Goal: Task Accomplishment & Management: Use online tool/utility

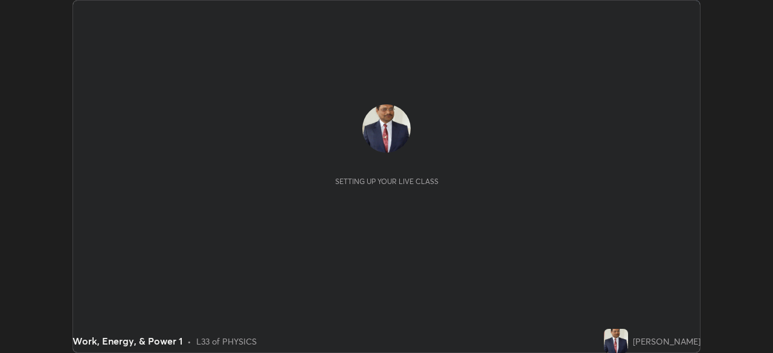
scroll to position [353, 773]
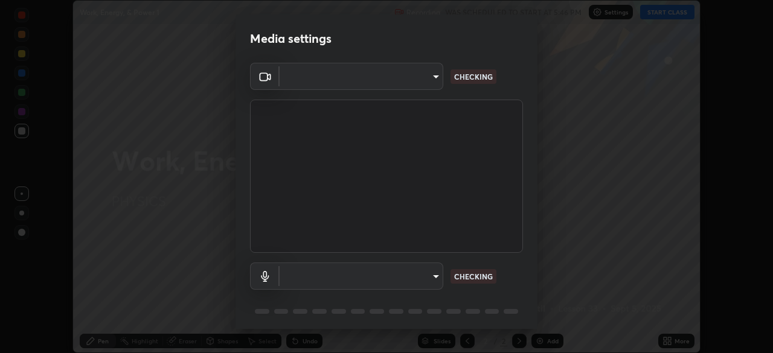
type input "495e9aafafa99ab02b2630cd73316b4ffac4e6b0a44c495734db4bb24564e739"
type input "communications"
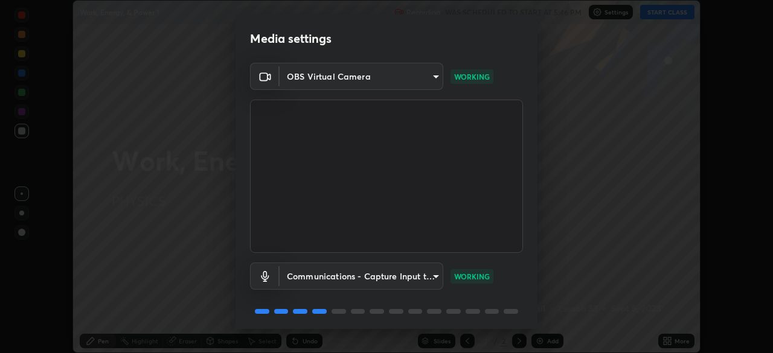
scroll to position [43, 0]
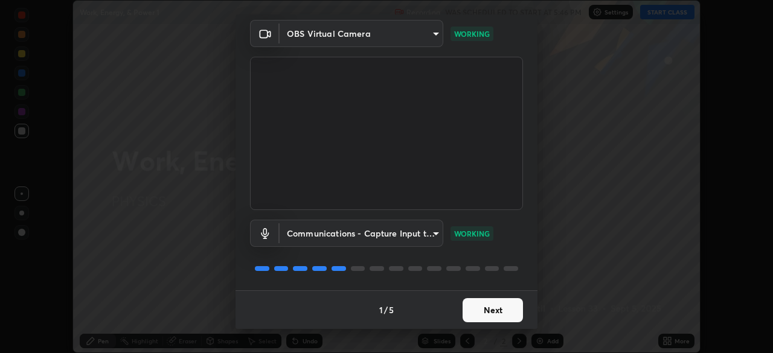
click at [500, 311] on button "Next" at bounding box center [493, 310] width 60 height 24
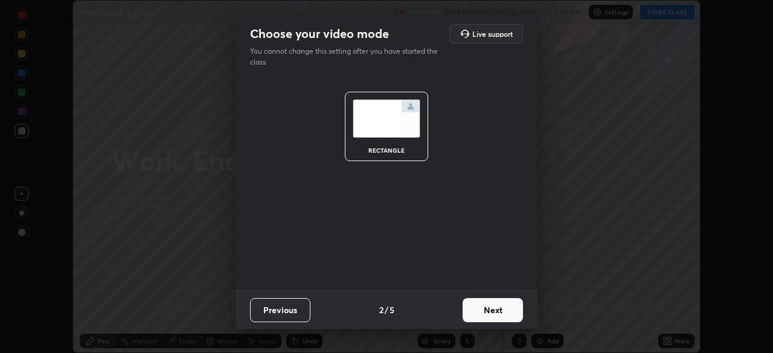
scroll to position [0, 0]
click at [501, 311] on button "Next" at bounding box center [493, 310] width 60 height 24
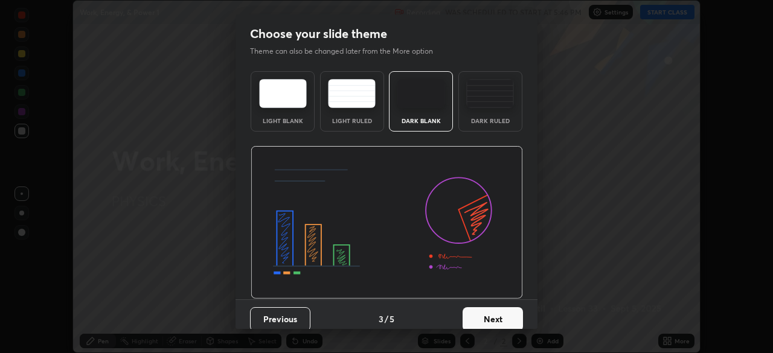
click at [498, 317] on button "Next" at bounding box center [493, 320] width 60 height 24
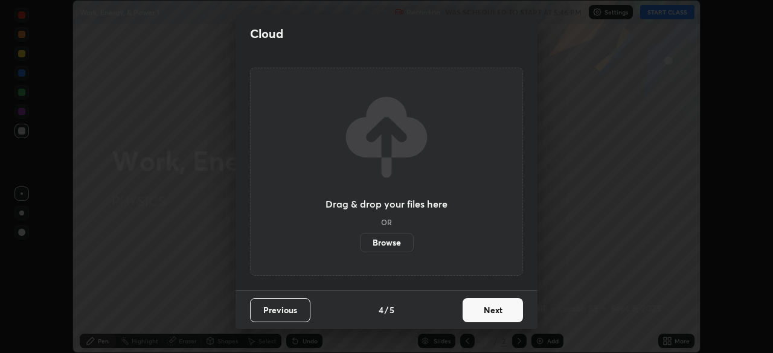
click at [502, 312] on button "Next" at bounding box center [493, 310] width 60 height 24
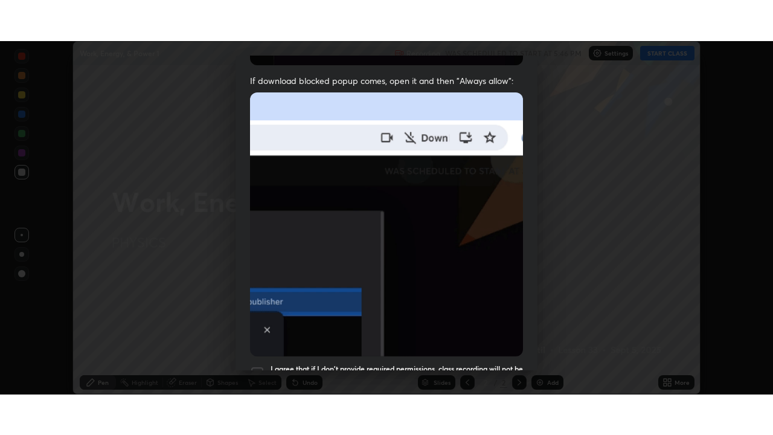
scroll to position [289, 0]
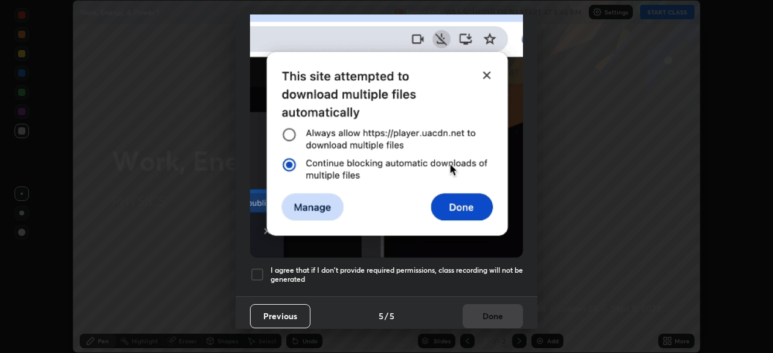
click at [256, 271] on div at bounding box center [257, 275] width 15 height 15
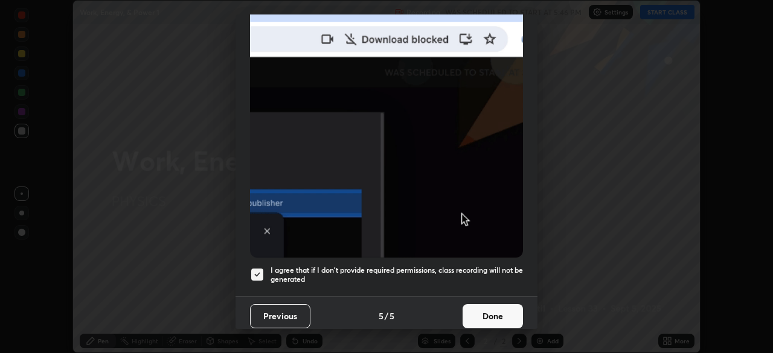
click at [495, 312] on button "Done" at bounding box center [493, 317] width 60 height 24
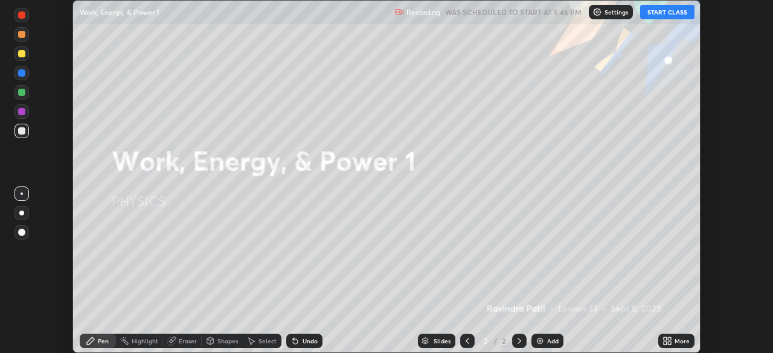
click at [648, 13] on button "START CLASS" at bounding box center [667, 12] width 54 height 15
click at [550, 339] on div "Add" at bounding box center [552, 341] width 11 height 6
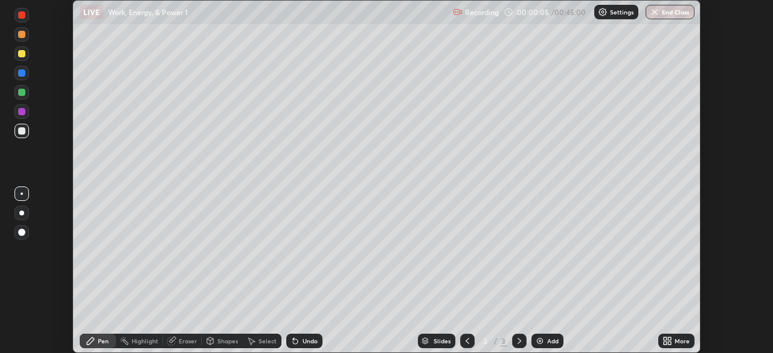
click at [676, 344] on div "More" at bounding box center [682, 341] width 15 height 6
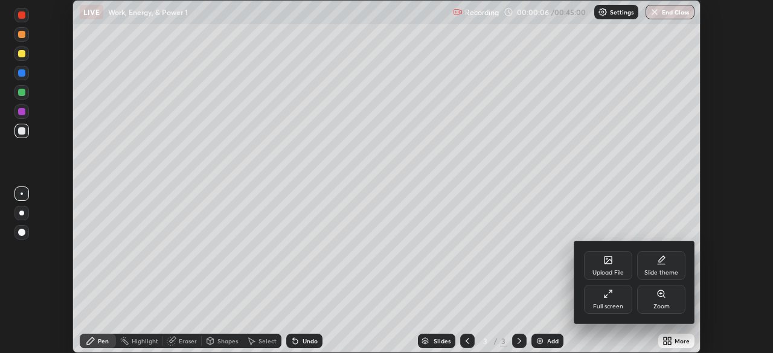
click at [613, 300] on div "Full screen" at bounding box center [608, 299] width 48 height 29
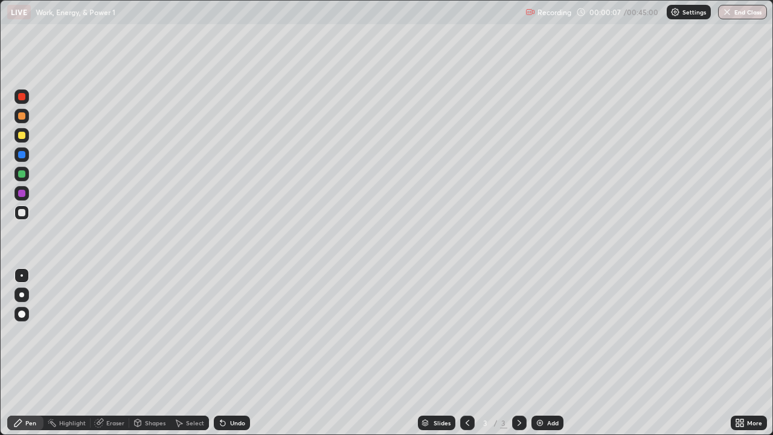
scroll to position [435, 773]
click at [19, 138] on div at bounding box center [21, 135] width 7 height 7
click at [237, 353] on div "Undo" at bounding box center [237, 423] width 15 height 6
click at [241, 353] on div "Undo" at bounding box center [237, 423] width 15 height 6
click at [234, 353] on div "Undo" at bounding box center [237, 423] width 15 height 6
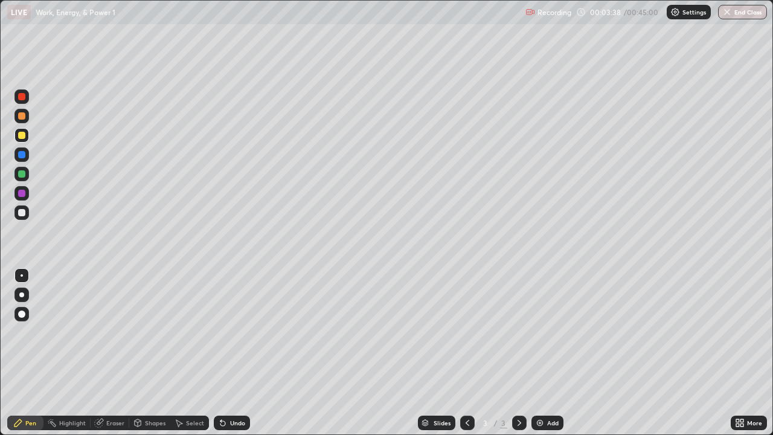
click at [234, 353] on div "Undo" at bounding box center [237, 423] width 15 height 6
click at [231, 353] on div "Undo" at bounding box center [237, 423] width 15 height 6
click at [232, 353] on div "Undo" at bounding box center [237, 423] width 15 height 6
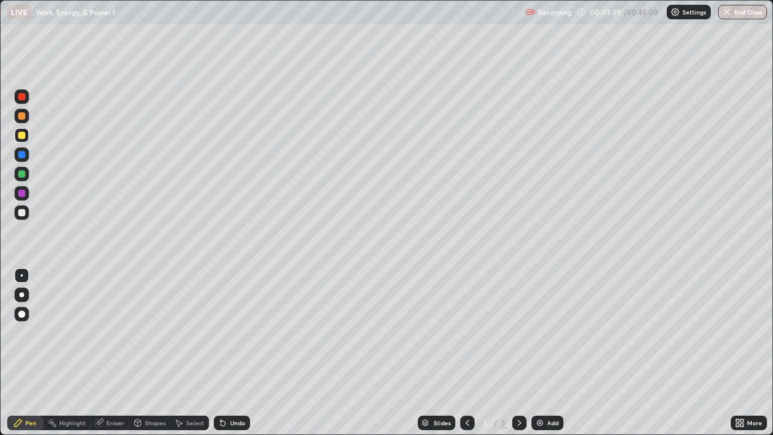
click at [231, 353] on div "Undo" at bounding box center [237, 423] width 15 height 6
click at [230, 353] on div "Undo" at bounding box center [232, 423] width 36 height 15
click at [229, 353] on div "Undo" at bounding box center [232, 423] width 36 height 15
click at [228, 353] on div "Undo" at bounding box center [232, 423] width 36 height 15
click at [227, 353] on div "Undo" at bounding box center [232, 423] width 36 height 15
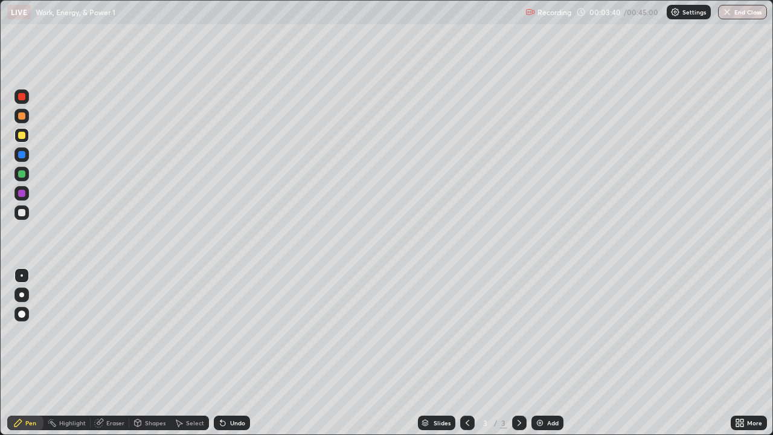
click at [226, 353] on div "Undo" at bounding box center [232, 423] width 36 height 15
click at [226, 353] on icon at bounding box center [223, 423] width 10 height 10
click at [224, 353] on icon at bounding box center [223, 423] width 10 height 10
click at [222, 353] on icon at bounding box center [223, 423] width 10 height 10
click at [222, 353] on div "Undo" at bounding box center [232, 423] width 36 height 15
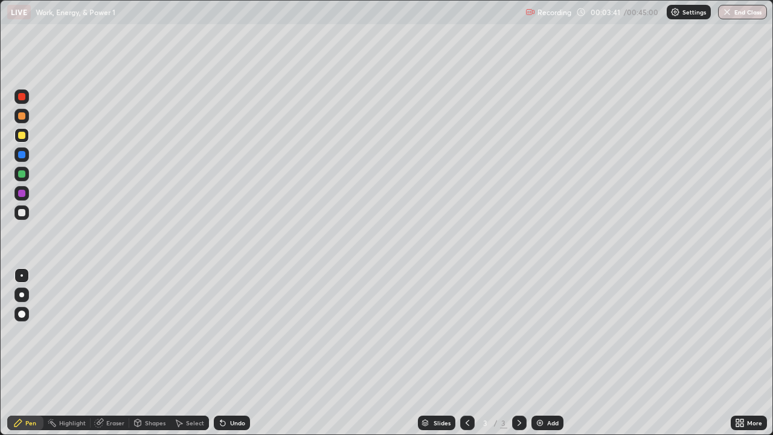
click at [223, 353] on div "Undo" at bounding box center [232, 423] width 36 height 15
click at [225, 353] on div "Undo" at bounding box center [232, 423] width 36 height 15
click at [227, 353] on div "Undo" at bounding box center [232, 423] width 36 height 15
click at [225, 353] on div "Undo" at bounding box center [232, 423] width 36 height 15
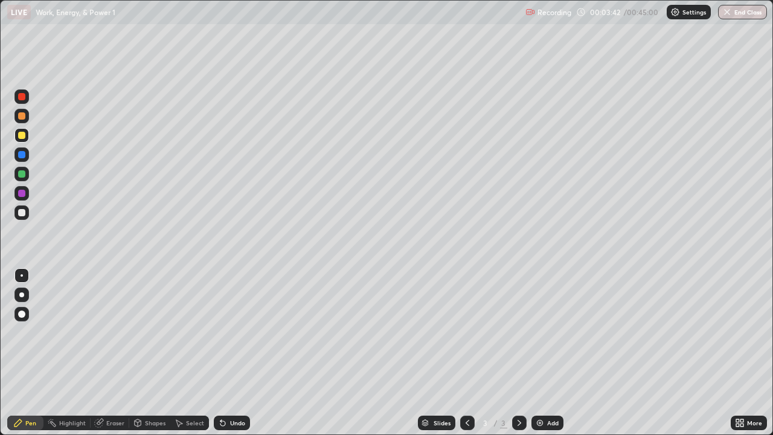
click at [227, 353] on div "Undo" at bounding box center [232, 423] width 36 height 15
click at [228, 353] on div "Undo" at bounding box center [232, 423] width 36 height 15
click at [232, 353] on div "Undo" at bounding box center [232, 423] width 36 height 15
click at [233, 353] on div "Undo" at bounding box center [237, 423] width 15 height 6
click at [234, 353] on div "Undo" at bounding box center [237, 423] width 15 height 6
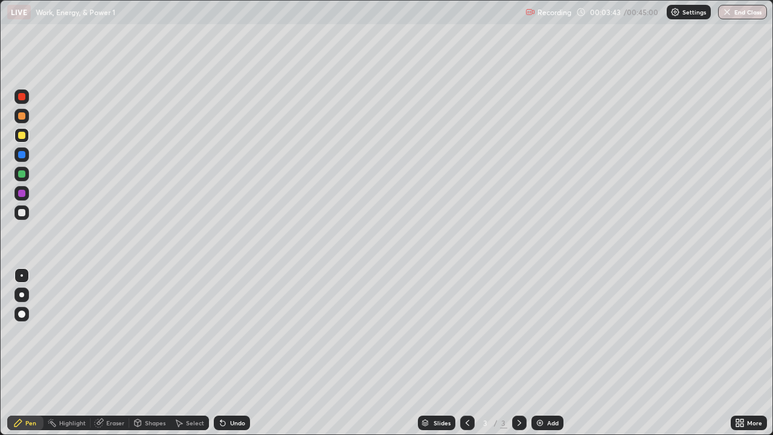
click at [234, 353] on div "Undo" at bounding box center [237, 423] width 15 height 6
click at [237, 353] on div "Undo" at bounding box center [237, 423] width 15 height 6
click at [238, 353] on div "Undo" at bounding box center [237, 423] width 15 height 6
click at [239, 353] on div "Undo" at bounding box center [237, 423] width 15 height 6
click at [241, 353] on div "Undo" at bounding box center [237, 423] width 15 height 6
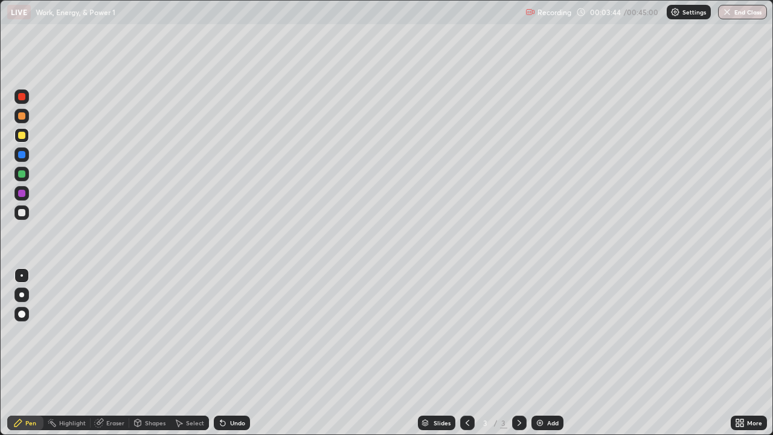
click at [240, 353] on div "Undo" at bounding box center [237, 423] width 15 height 6
click at [240, 353] on div "Undo" at bounding box center [232, 423] width 36 height 15
click at [240, 353] on div "Undo" at bounding box center [237, 423] width 15 height 6
click at [239, 353] on div "Undo" at bounding box center [237, 423] width 15 height 6
click at [239, 353] on div "Undo" at bounding box center [232, 423] width 36 height 15
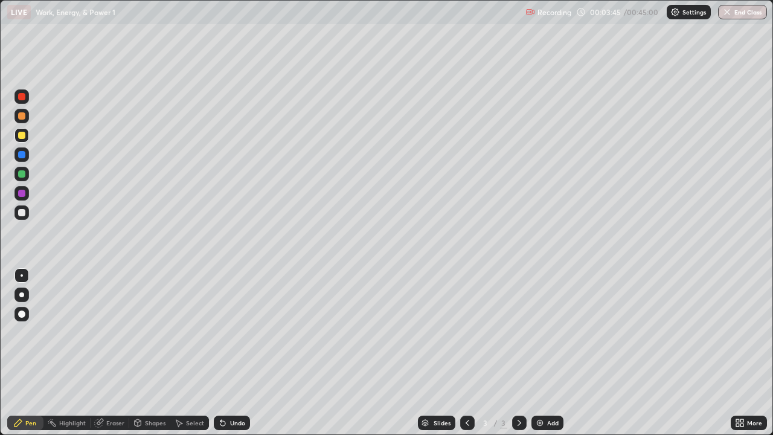
click at [238, 353] on div "Undo" at bounding box center [237, 423] width 15 height 6
click at [239, 353] on div "Undo" at bounding box center [237, 423] width 15 height 6
click at [240, 353] on div "Undo" at bounding box center [232, 423] width 36 height 15
click at [239, 353] on div "Undo" at bounding box center [237, 423] width 15 height 6
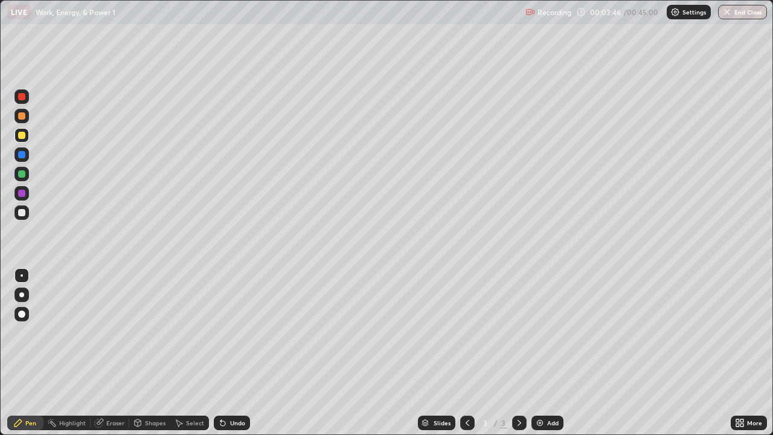
click at [238, 353] on div "Undo" at bounding box center [237, 423] width 15 height 6
click at [237, 353] on div "Undo" at bounding box center [237, 423] width 15 height 6
click at [236, 353] on div "Undo" at bounding box center [237, 423] width 15 height 6
click at [234, 353] on div "Undo" at bounding box center [237, 423] width 15 height 6
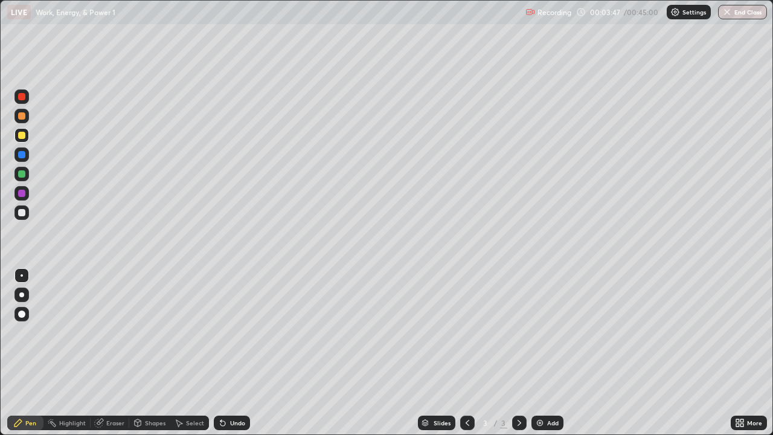
click at [234, 353] on div "Undo" at bounding box center [237, 423] width 15 height 6
click at [236, 353] on div "Undo" at bounding box center [237, 423] width 15 height 6
click at [238, 353] on div "Undo" at bounding box center [237, 423] width 15 height 6
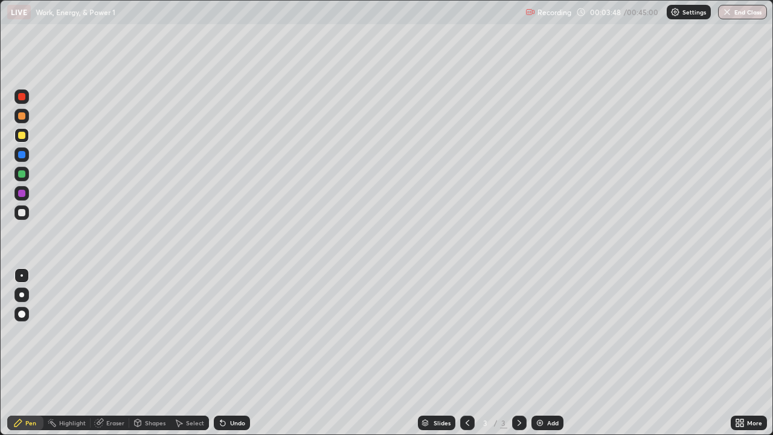
click at [237, 353] on div "Undo" at bounding box center [237, 423] width 15 height 6
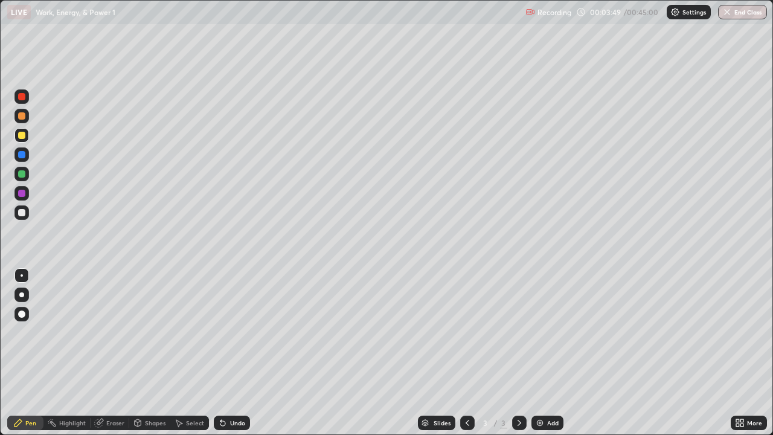
click at [239, 353] on div "Undo" at bounding box center [237, 423] width 15 height 6
click at [238, 353] on div "Undo" at bounding box center [237, 423] width 15 height 6
click at [240, 353] on div "Undo" at bounding box center [237, 423] width 15 height 6
click at [236, 353] on div "Undo" at bounding box center [237, 423] width 15 height 6
click at [238, 353] on div "Undo" at bounding box center [237, 423] width 15 height 6
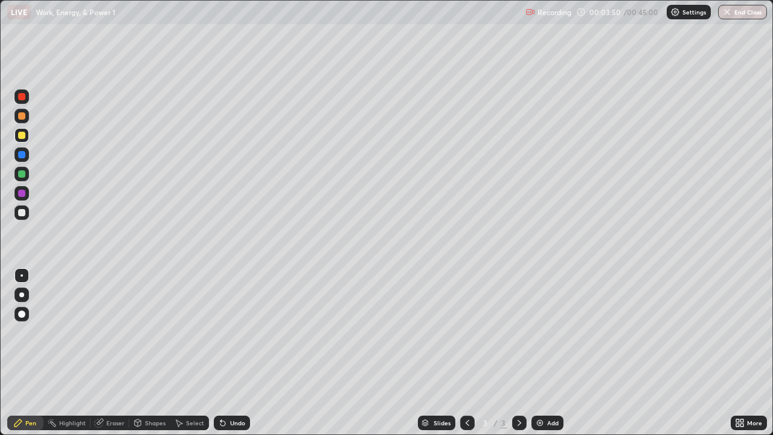
click at [240, 353] on div "Undo" at bounding box center [237, 423] width 15 height 6
click at [239, 353] on div "Undo" at bounding box center [237, 423] width 15 height 6
click at [22, 137] on div at bounding box center [21, 135] width 7 height 7
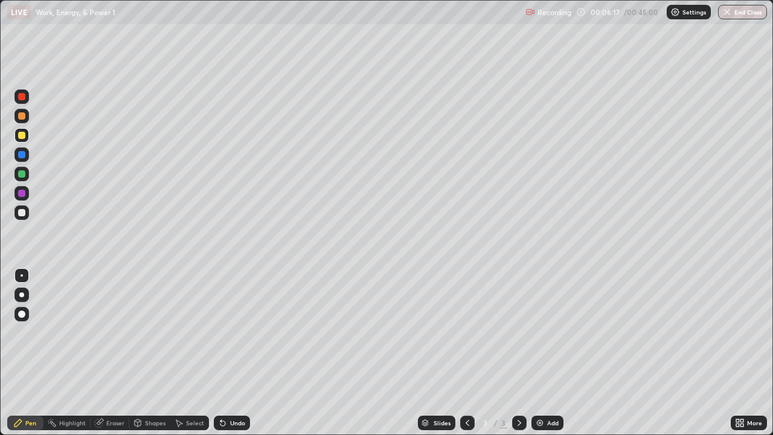
click at [236, 353] on div "Undo" at bounding box center [237, 423] width 15 height 6
click at [236, 353] on div "Undo" at bounding box center [232, 423] width 36 height 15
click at [227, 353] on div "Undo" at bounding box center [232, 423] width 36 height 15
click at [547, 353] on div "Add" at bounding box center [552, 423] width 11 height 6
click at [548, 353] on div "Add" at bounding box center [552, 423] width 11 height 6
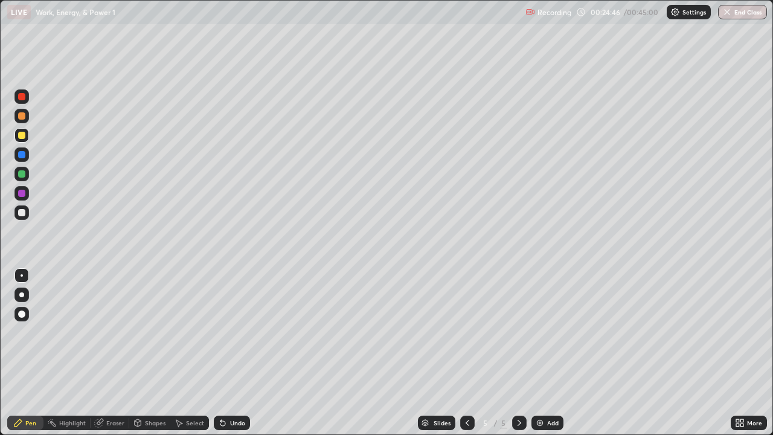
click at [236, 353] on div "Undo" at bounding box center [237, 423] width 15 height 6
click at [233, 353] on div "Undo" at bounding box center [237, 423] width 15 height 6
click at [231, 353] on div "Undo" at bounding box center [237, 423] width 15 height 6
click at [123, 353] on div "Eraser" at bounding box center [115, 423] width 18 height 6
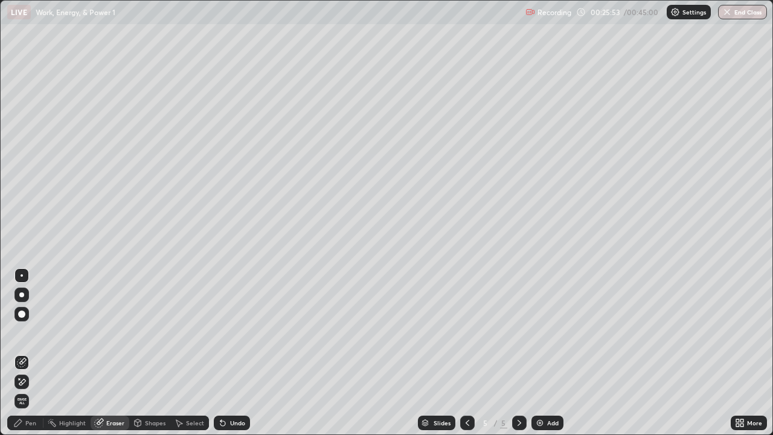
click at [34, 353] on div "Pen" at bounding box center [30, 423] width 11 height 6
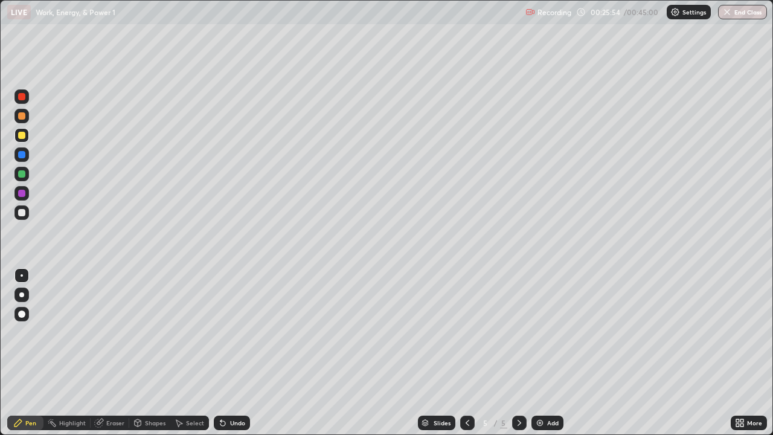
click at [24, 137] on div at bounding box center [21, 135] width 7 height 7
click at [742, 16] on button "End Class" at bounding box center [742, 12] width 49 height 15
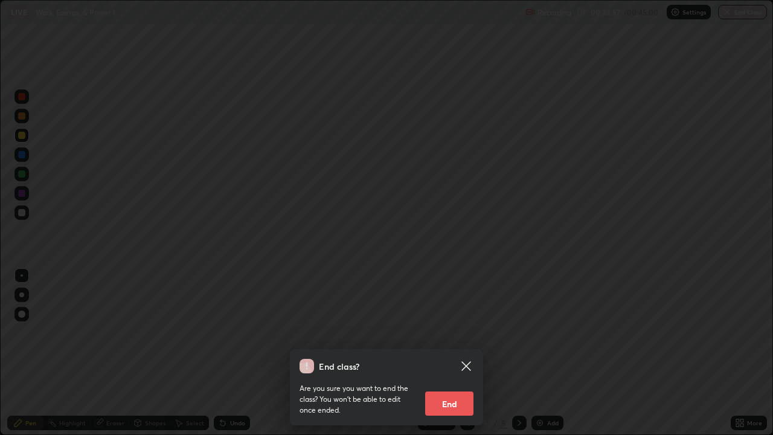
click at [561, 353] on div "End class? Are you sure you want to end the class? You won’t be able to edit on…" at bounding box center [386, 217] width 773 height 435
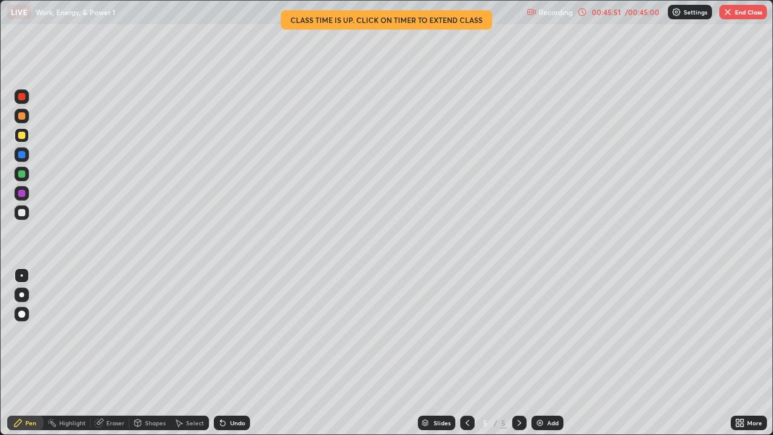
click at [744, 16] on button "End Class" at bounding box center [744, 12] width 48 height 15
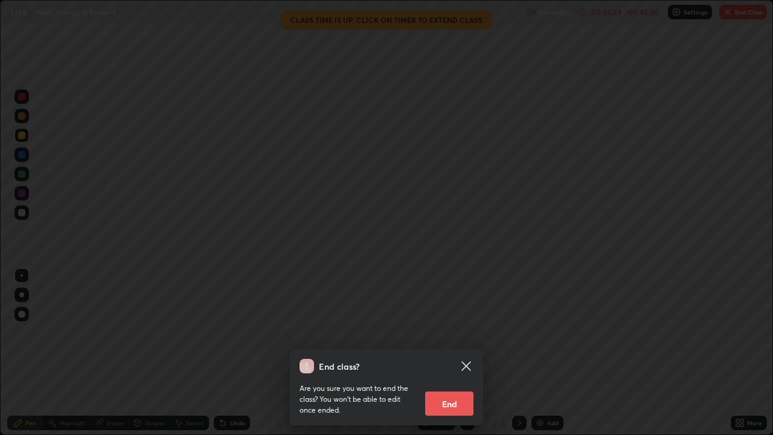
click at [459, 353] on button "End" at bounding box center [449, 404] width 48 height 24
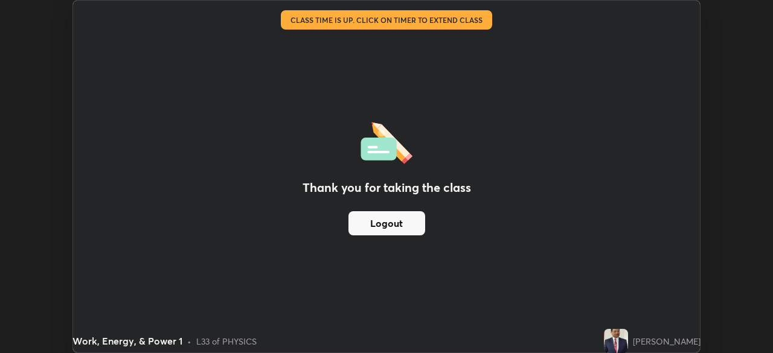
scroll to position [353, 773]
